Goal: Find specific page/section: Find specific page/section

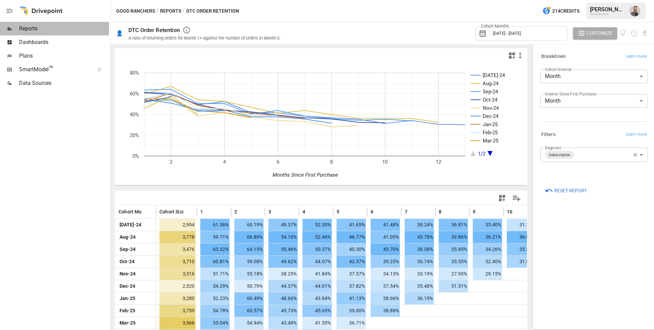
click at [35, 29] on span "Reports" at bounding box center [64, 29] width 90 height 8
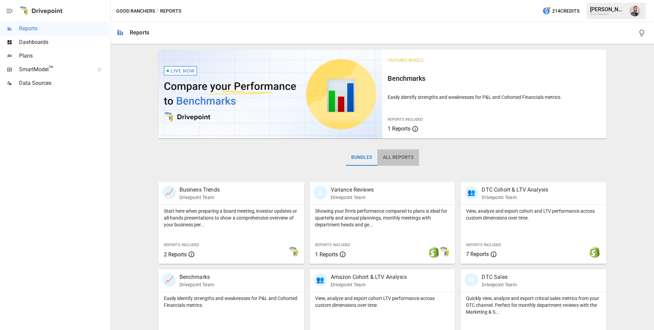
click at [391, 159] on button "All Reports" at bounding box center [398, 157] width 42 height 16
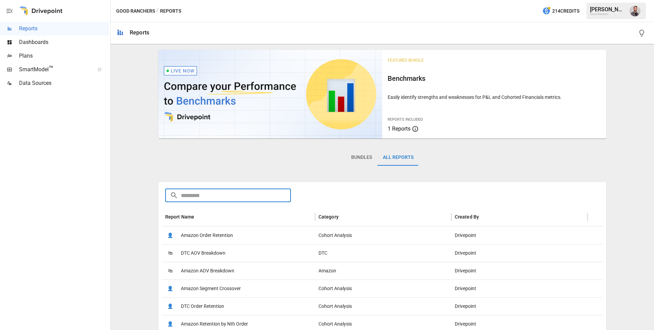
click at [235, 195] on input "text" at bounding box center [236, 195] width 110 height 14
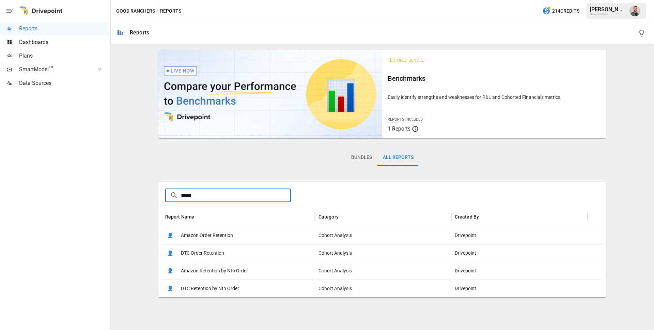
type input "*****"
click at [220, 288] on span "DTC Retention by Nth Order" at bounding box center [210, 288] width 58 height 17
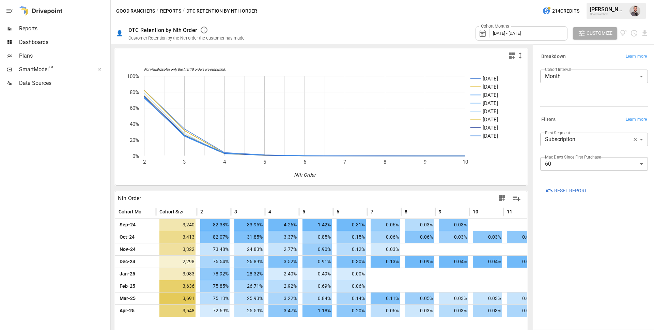
click at [539, 42] on div "Cohort Months [DATE] - [DATE]" at bounding box center [522, 33] width 92 height 19
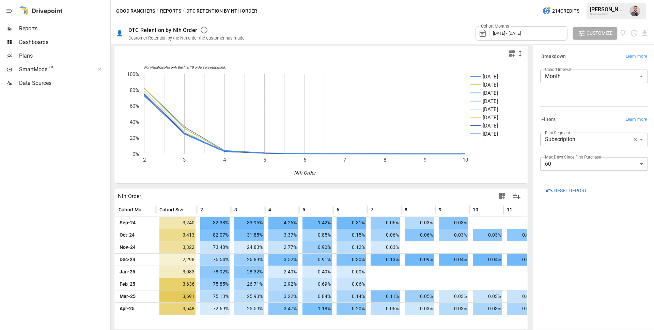
click at [571, 0] on body "Reports Dashboards Plans SmartModel ™ Data Sources Good Ranchers / Reports / DT…" at bounding box center [327, 0] width 654 height 0
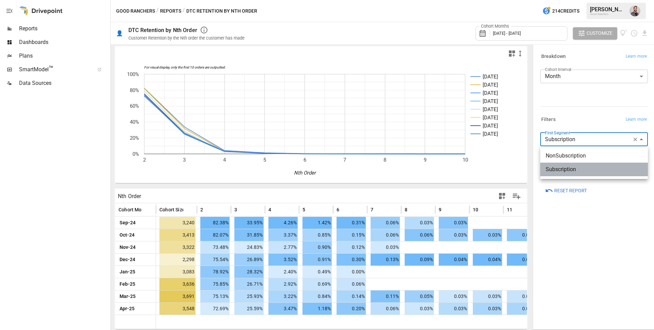
click at [581, 170] on span "Subscription" at bounding box center [594, 169] width 97 height 8
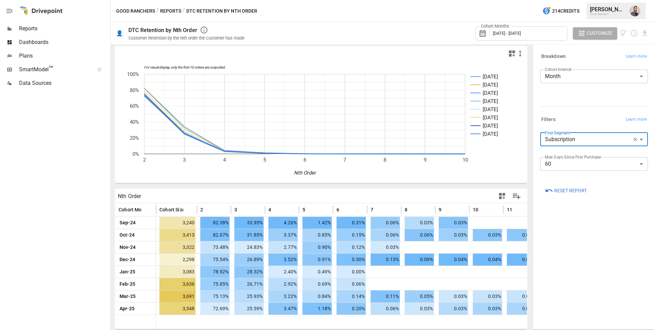
click at [595, 234] on div "**********" at bounding box center [594, 186] width 119 height 281
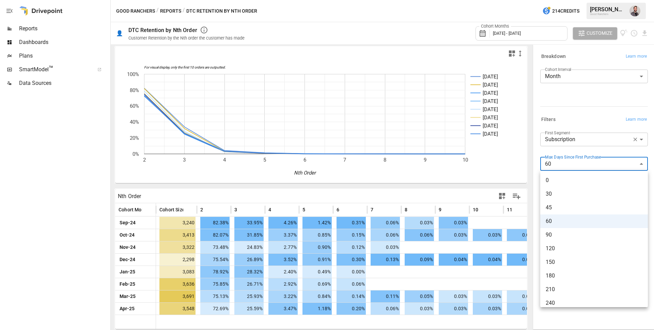
click at [564, 0] on body "Reports Dashboards Plans SmartModel ™ Data Sources Good Ranchers / Reports / DT…" at bounding box center [327, 0] width 654 height 0
click at [648, 152] on div at bounding box center [327, 165] width 654 height 330
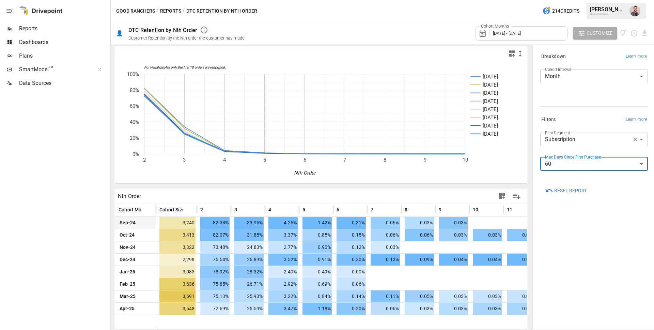
click at [217, 220] on span "82.38%" at bounding box center [214, 223] width 29 height 12
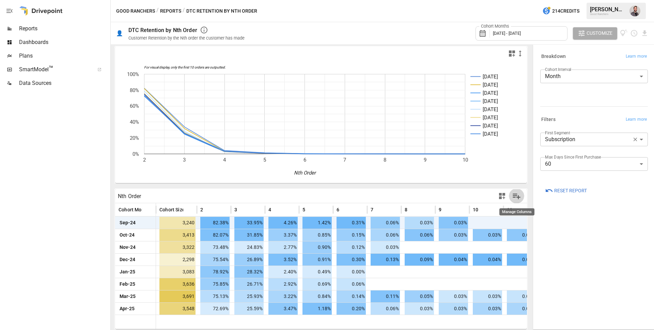
click at [518, 196] on icon "Manage Columns" at bounding box center [517, 196] width 8 height 6
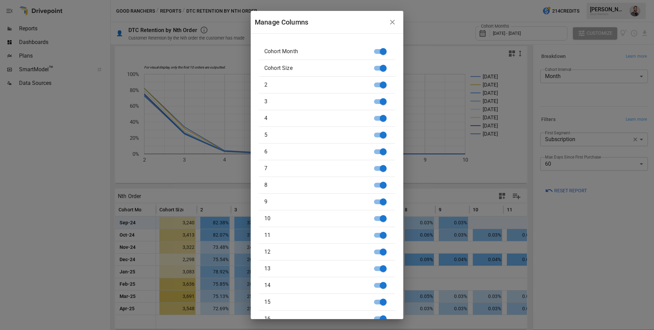
scroll to position [17, 0]
click at [391, 21] on icon "button" at bounding box center [392, 22] width 8 height 8
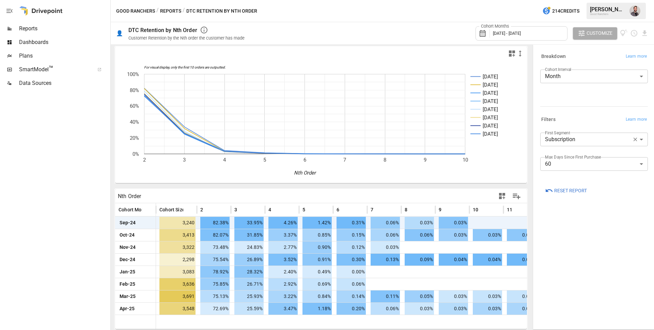
click at [502, 196] on icon "button" at bounding box center [502, 196] width 8 height 8
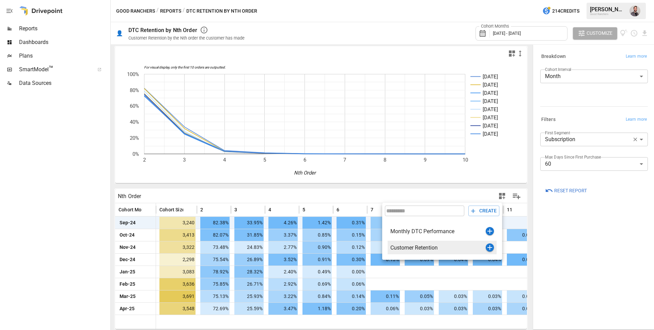
click at [428, 248] on div "Customer Retention" at bounding box center [437, 247] width 95 height 6
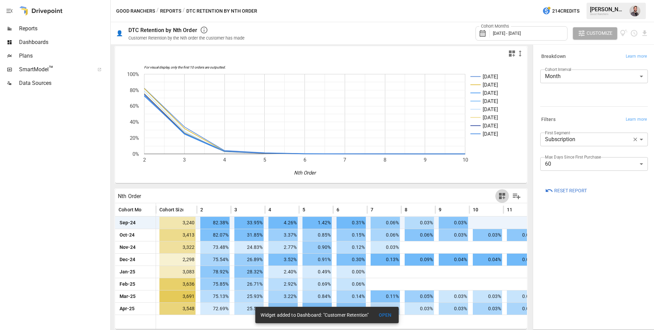
click at [498, 196] on icon "button" at bounding box center [502, 196] width 8 height 8
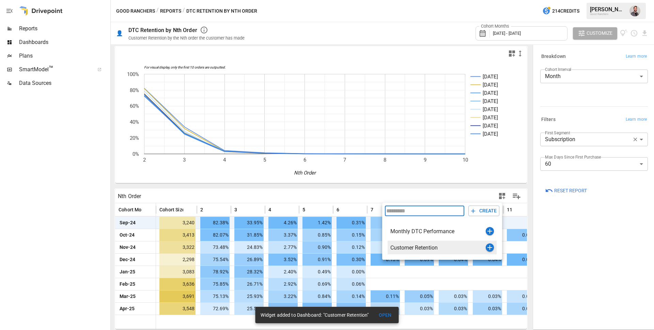
click at [489, 247] on icon "button" at bounding box center [489, 247] width 5 height 5
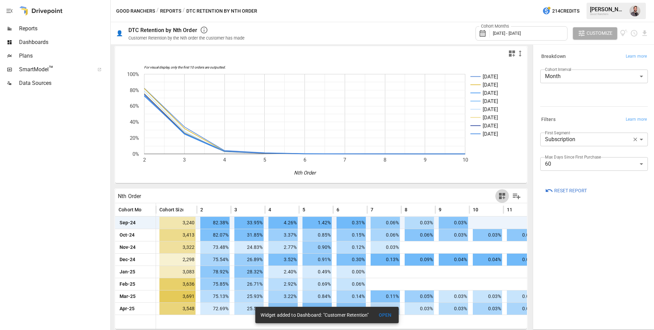
click at [501, 196] on icon "button" at bounding box center [502, 196] width 8 height 8
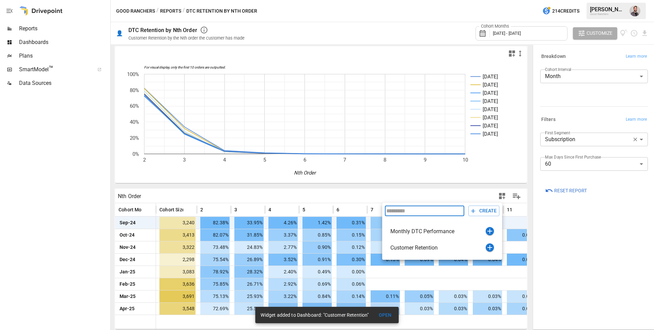
click at [611, 248] on div at bounding box center [327, 165] width 654 height 330
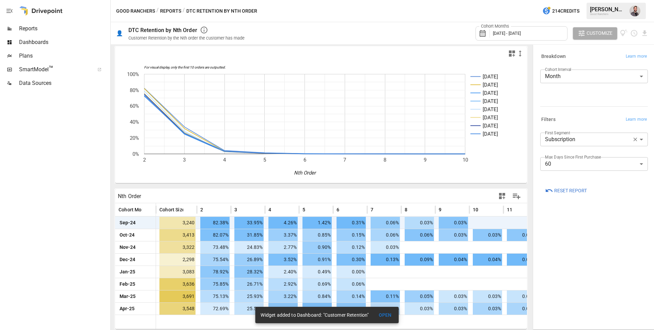
click at [386, 316] on button "OPEN" at bounding box center [385, 315] width 22 height 13
